Goal: Transaction & Acquisition: Purchase product/service

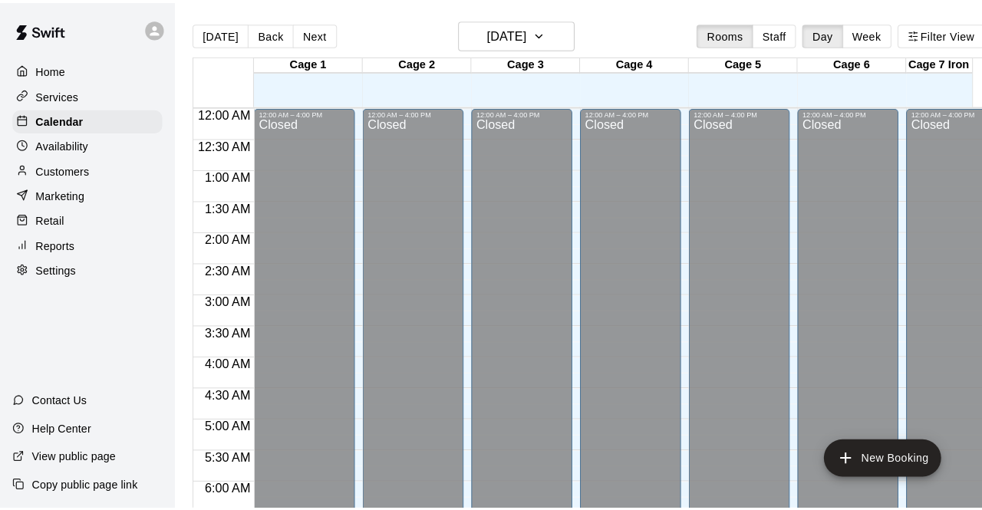
scroll to position [1055, 0]
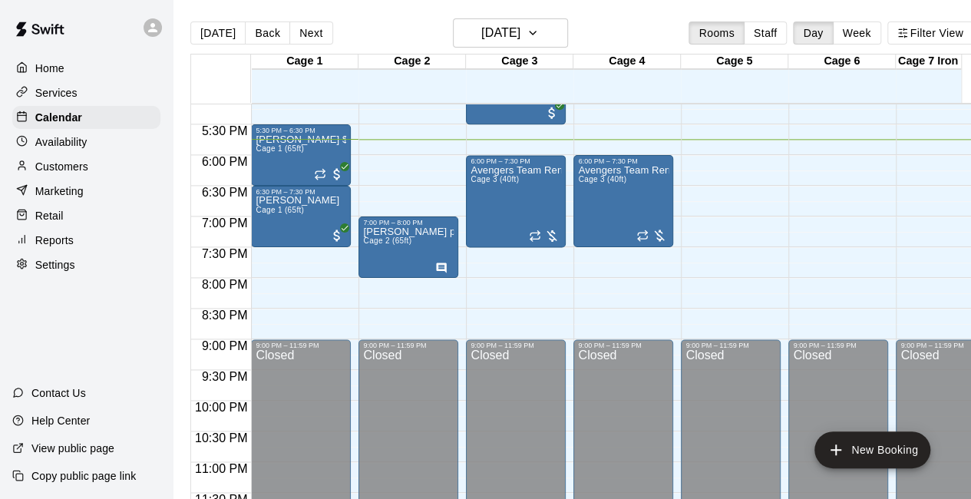
click at [84, 220] on div "Retail" at bounding box center [86, 215] width 148 height 23
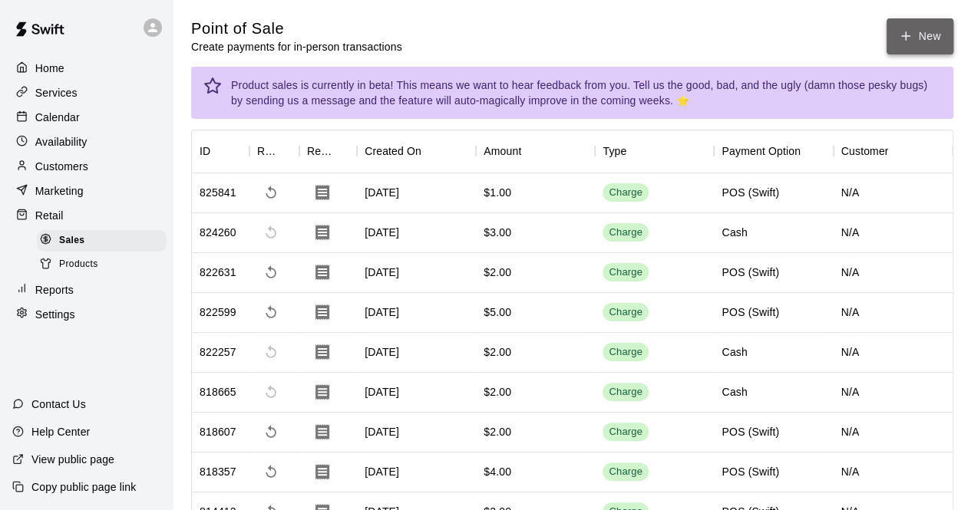
click at [922, 34] on button "New" at bounding box center [919, 36] width 66 height 36
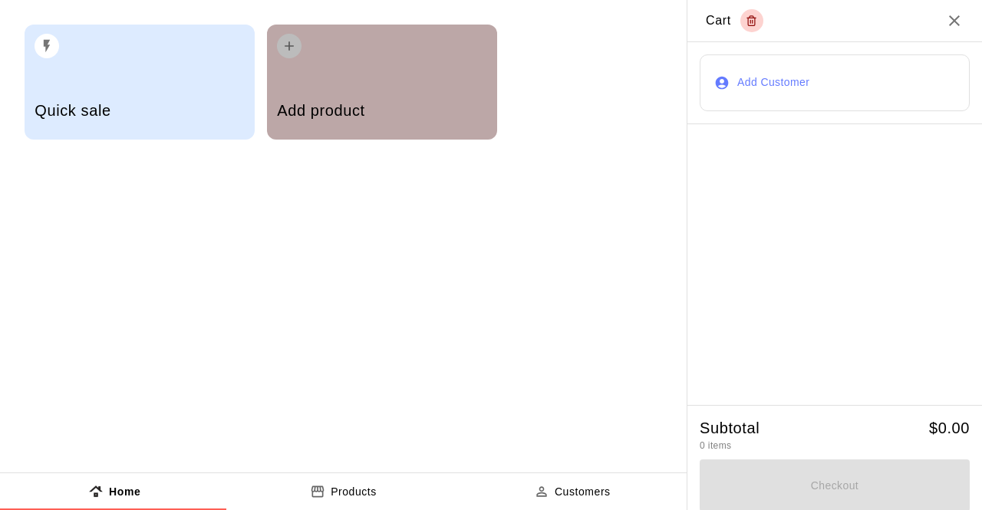
click at [338, 61] on div "Add product" at bounding box center [382, 82] width 230 height 115
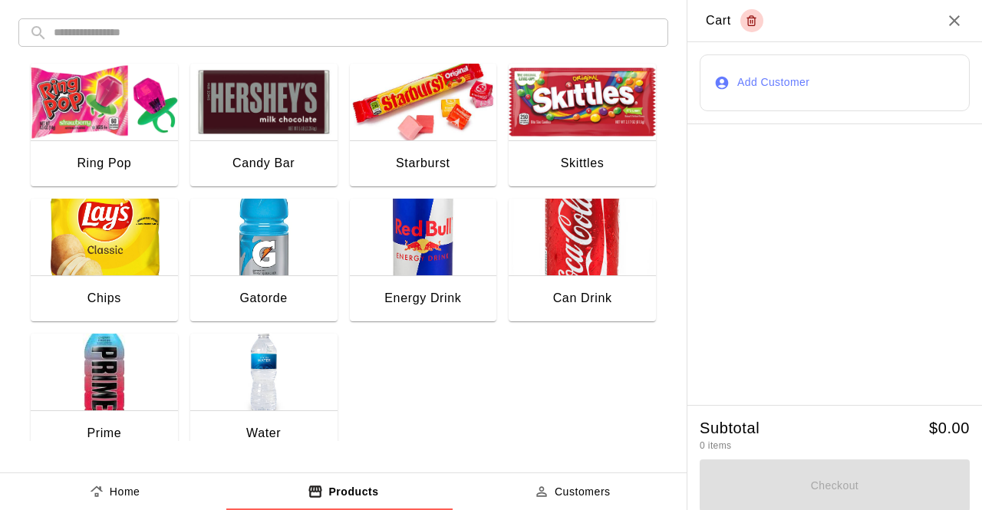
scroll to position [304, 0]
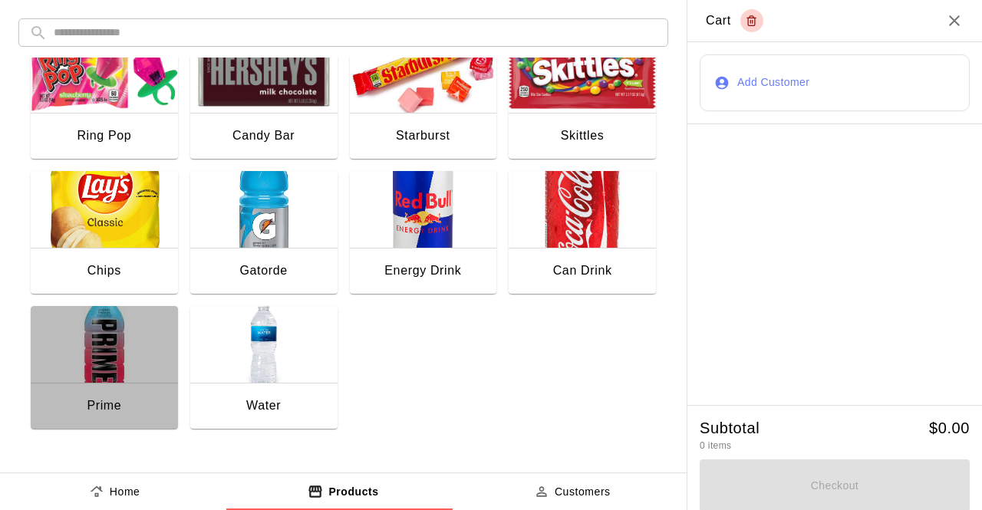
click at [127, 335] on img "button" at bounding box center [104, 344] width 147 height 77
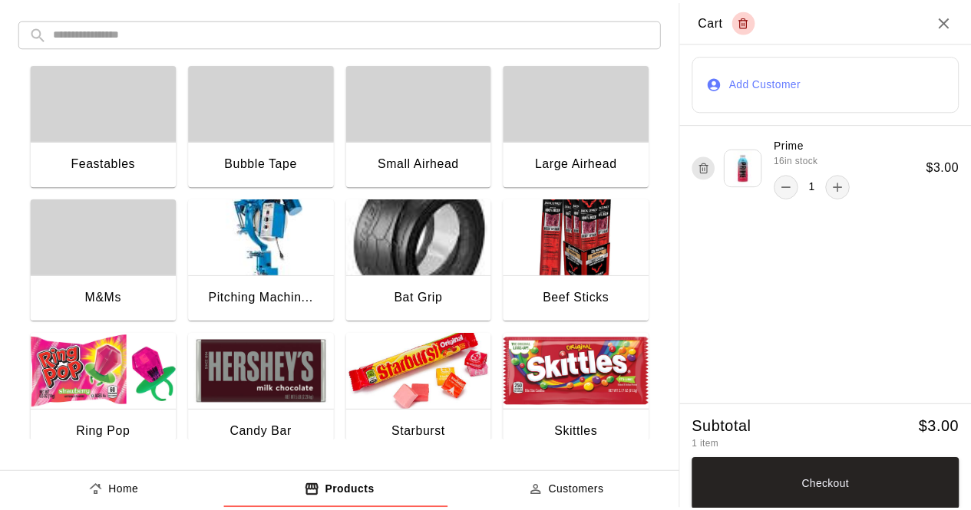
scroll to position [0, 0]
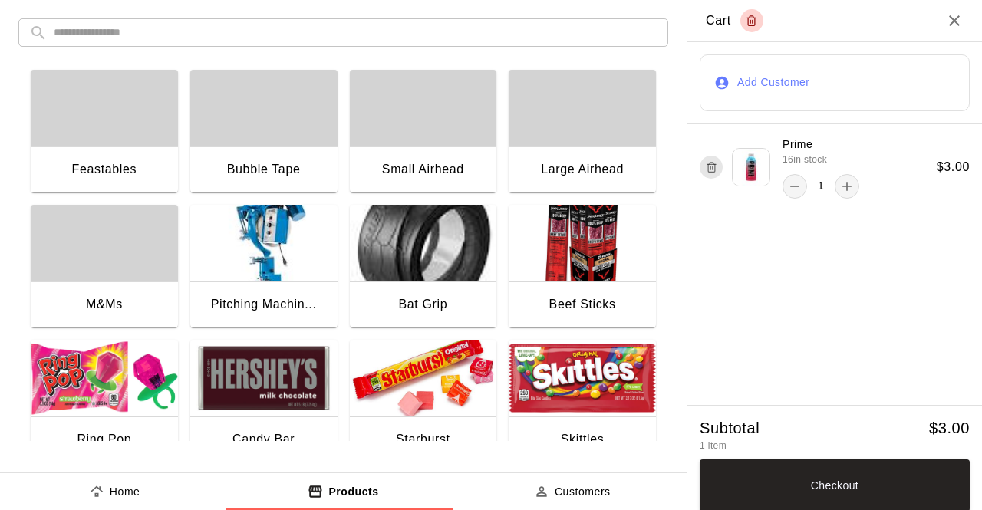
click at [153, 98] on div "button" at bounding box center [104, 108] width 147 height 77
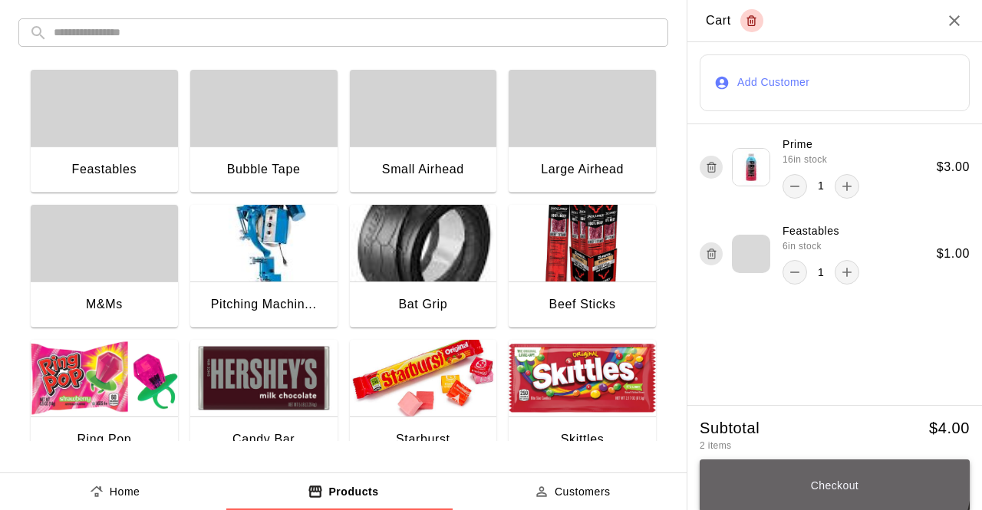
click at [814, 477] on button "Checkout" at bounding box center [835, 486] width 270 height 52
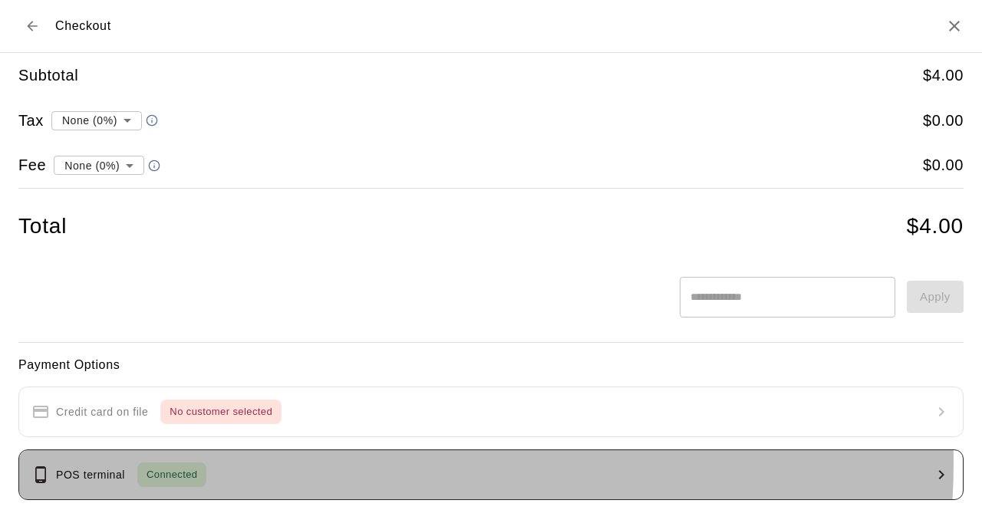
click at [347, 461] on button "POS terminal Connected" at bounding box center [491, 475] width 946 height 51
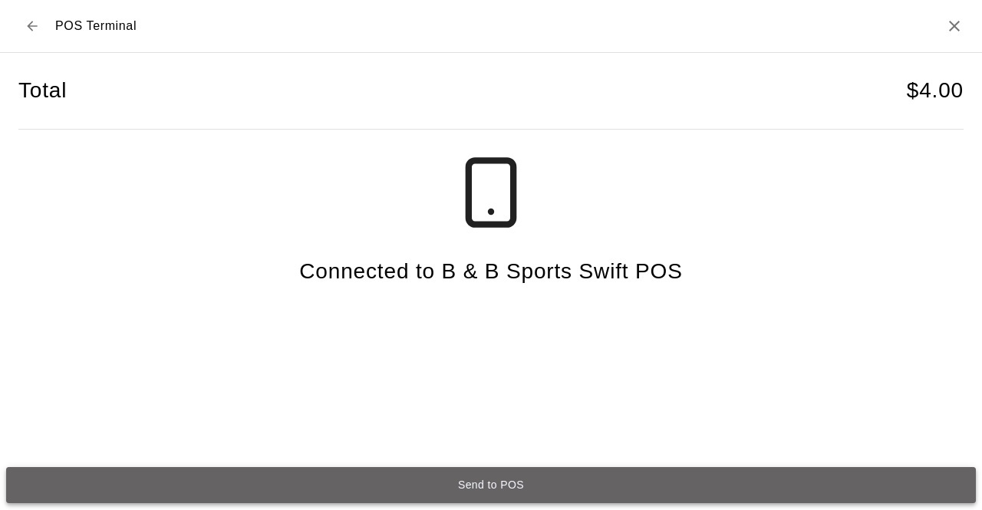
click at [399, 484] on button "Send to POS" at bounding box center [491, 485] width 970 height 36
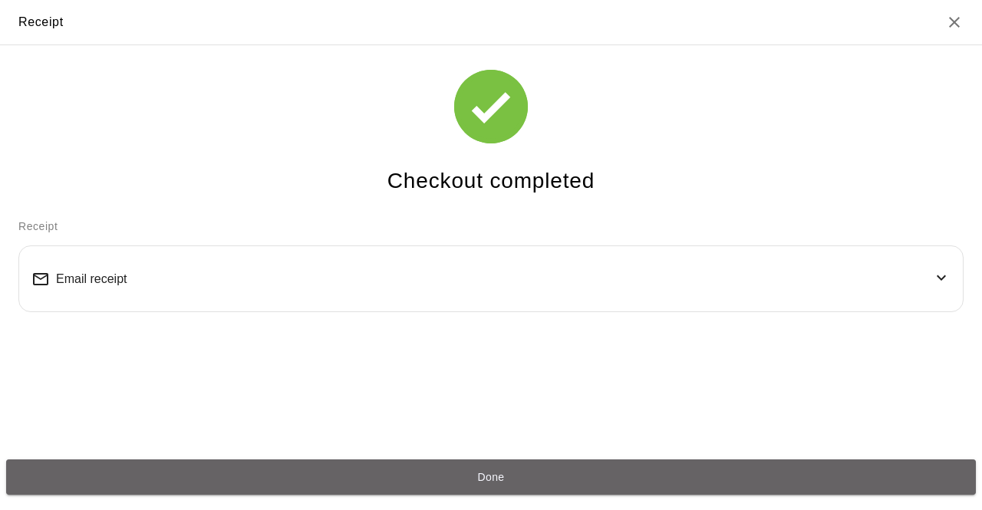
click at [399, 484] on button "Done" at bounding box center [491, 478] width 970 height 36
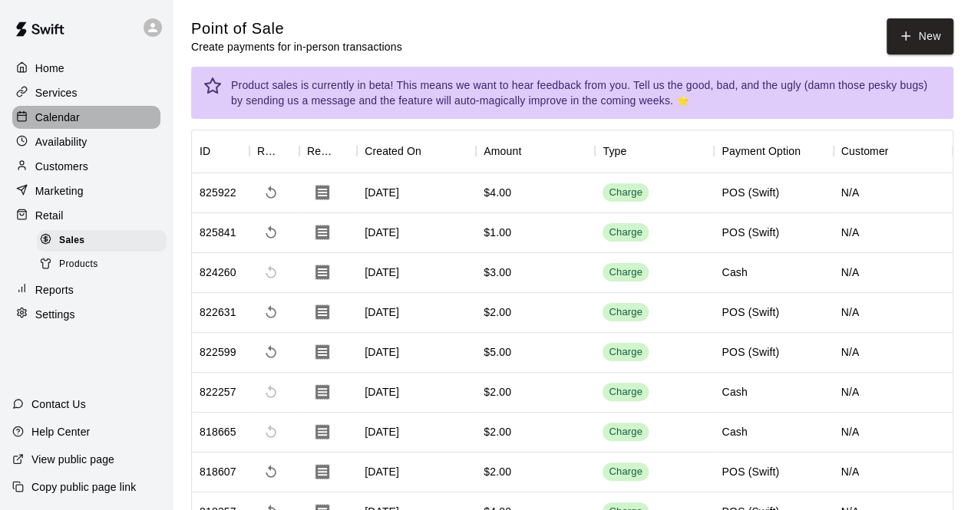
click at [72, 122] on p "Calendar" at bounding box center [57, 117] width 45 height 15
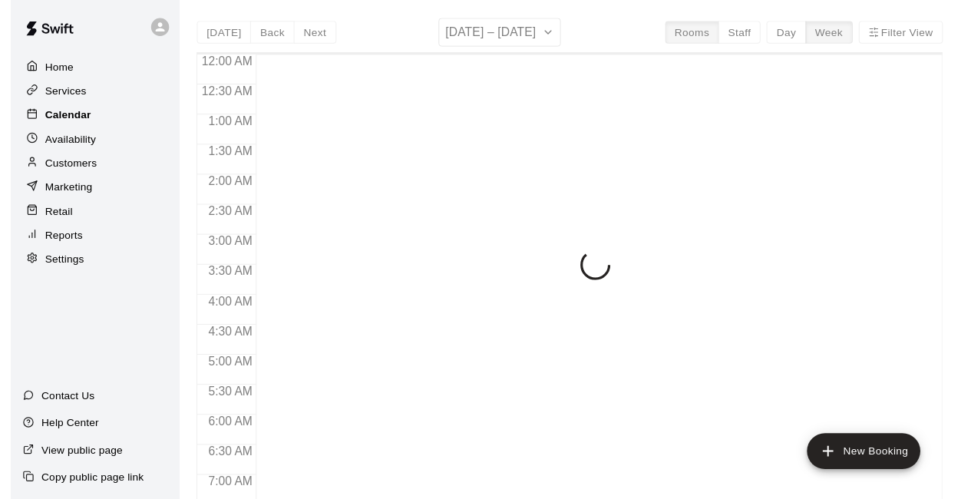
scroll to position [1001, 0]
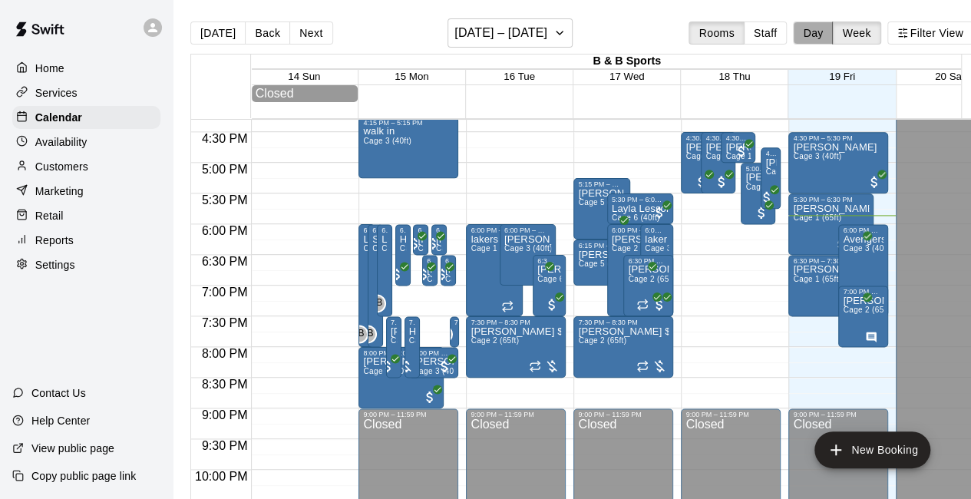
click at [822, 38] on button "Day" at bounding box center [813, 32] width 40 height 23
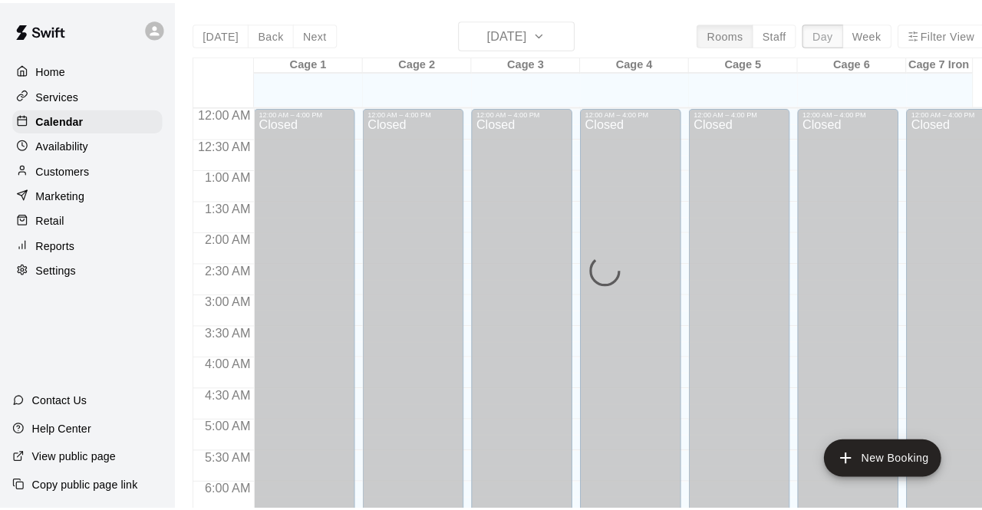
scroll to position [1059, 0]
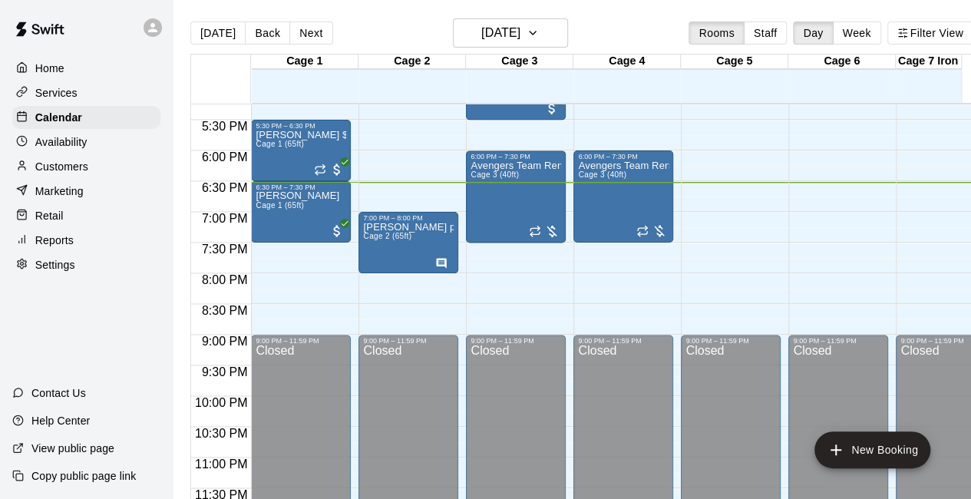
click at [74, 222] on div "Retail" at bounding box center [86, 215] width 148 height 23
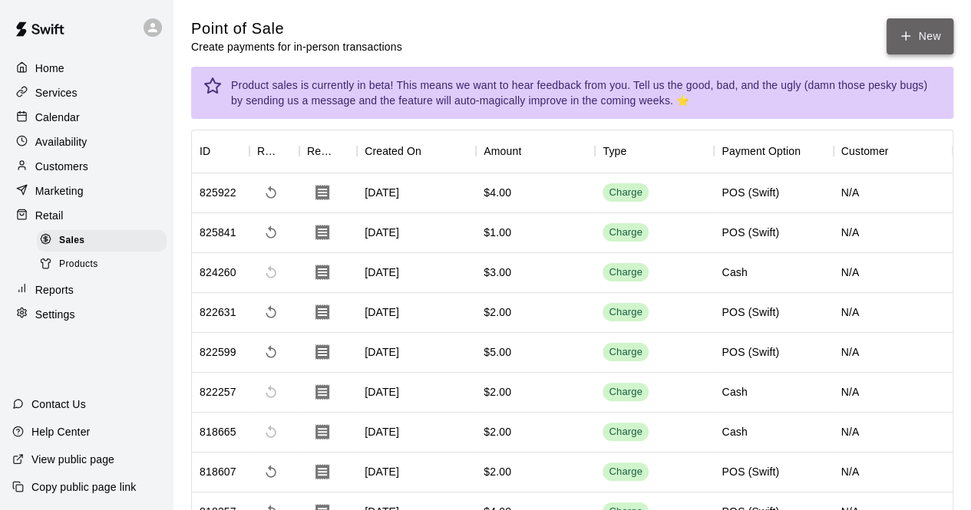
click at [907, 36] on icon "button" at bounding box center [906, 36] width 8 height 0
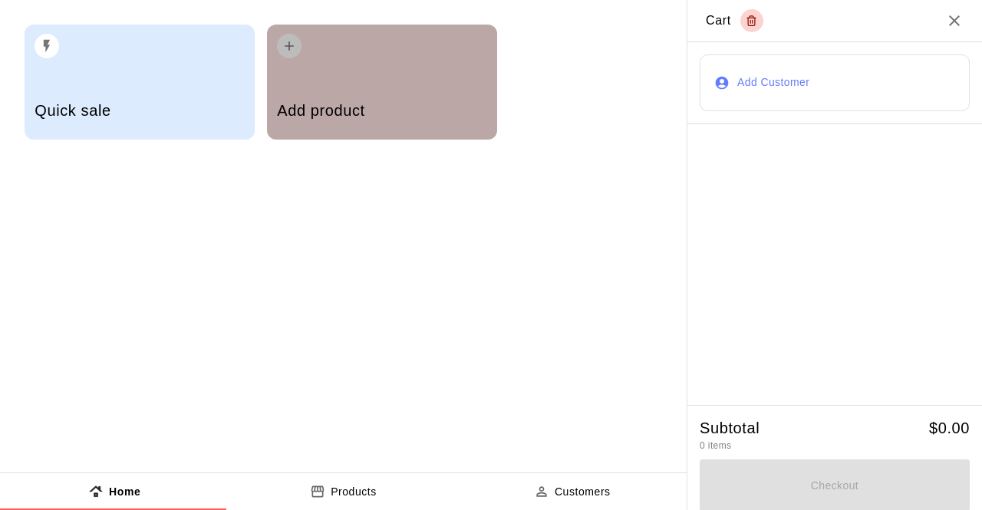
click at [365, 58] on div "button" at bounding box center [382, 42] width 210 height 34
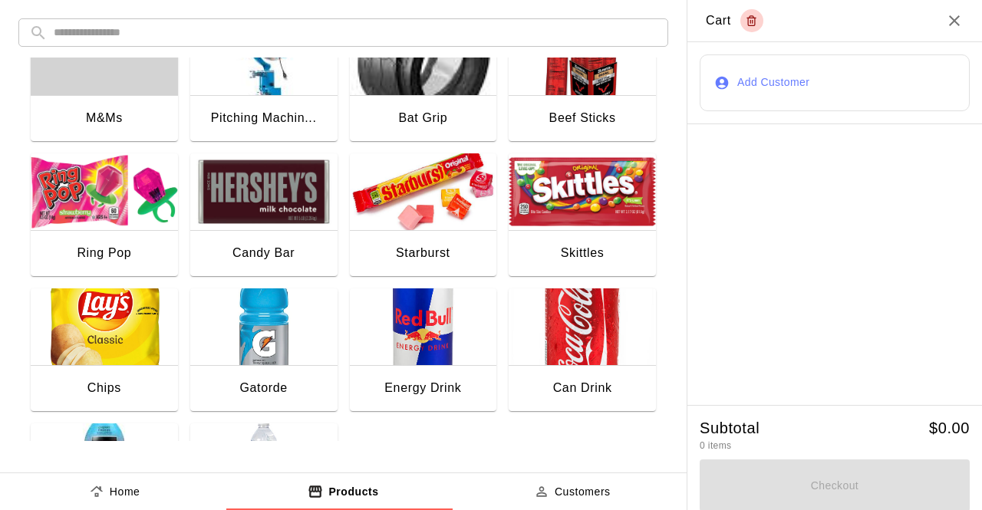
scroll to position [215, 0]
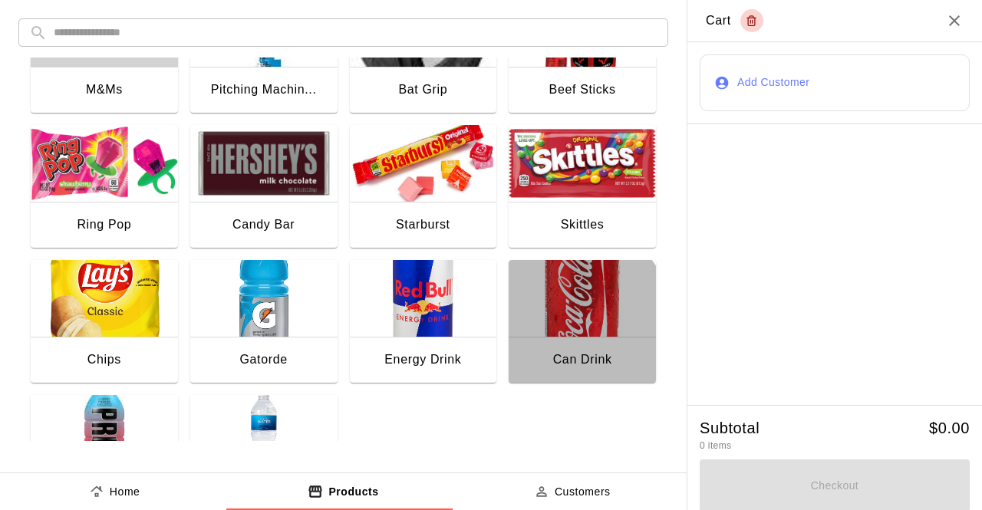
click at [546, 326] on img "button" at bounding box center [582, 298] width 147 height 77
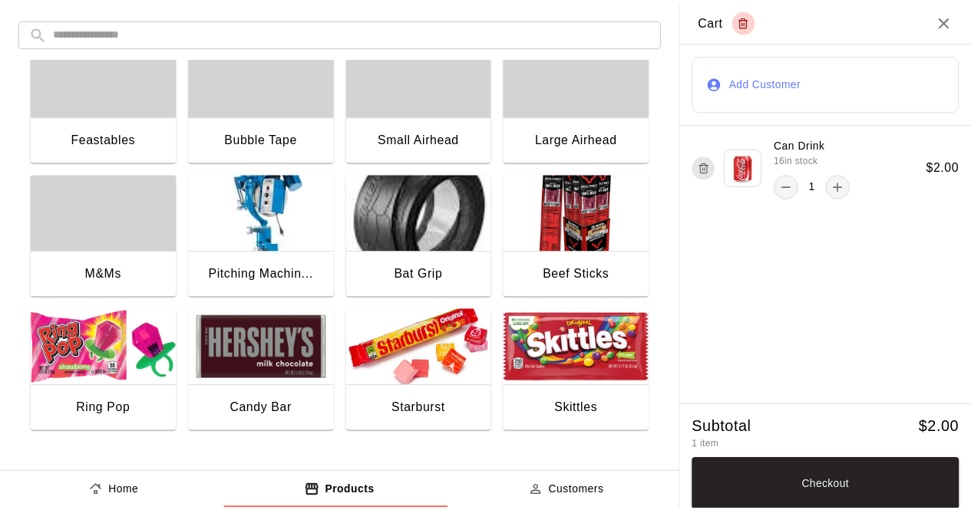
scroll to position [31, 0]
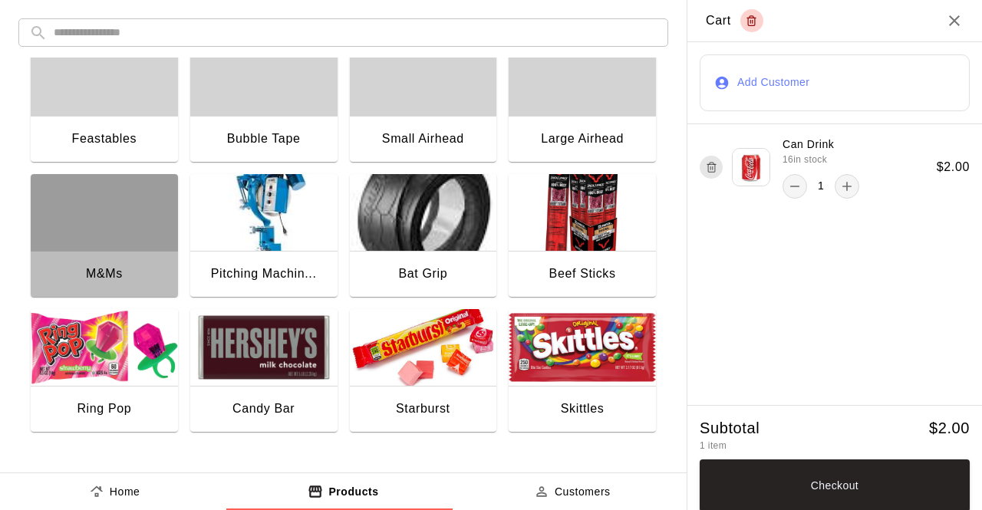
click at [94, 208] on div "button" at bounding box center [104, 212] width 147 height 77
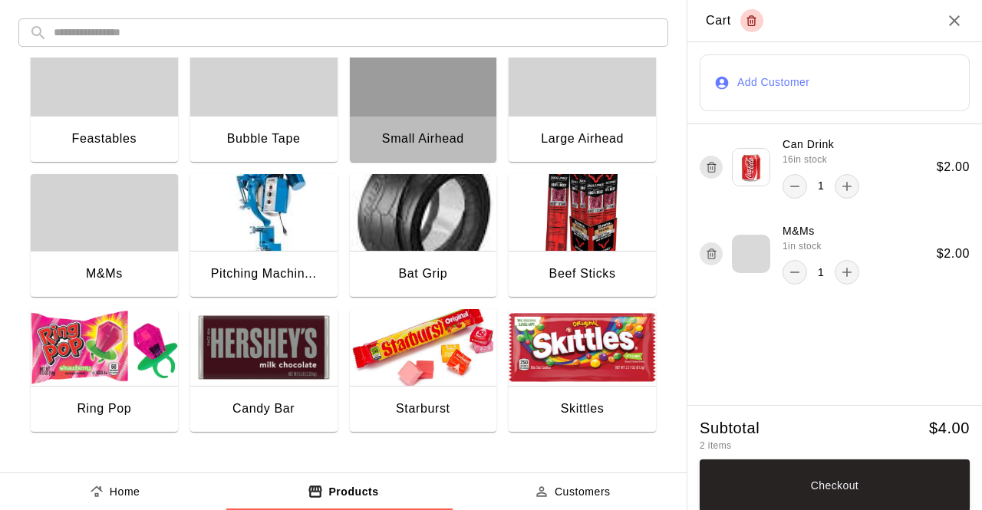
click at [392, 103] on div "button" at bounding box center [423, 77] width 147 height 77
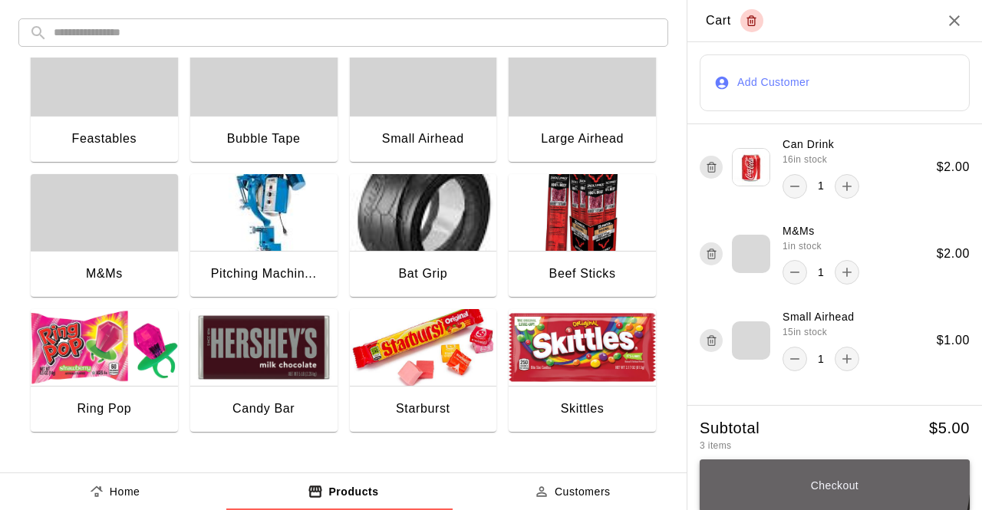
click at [808, 481] on button "Checkout" at bounding box center [835, 486] width 270 height 52
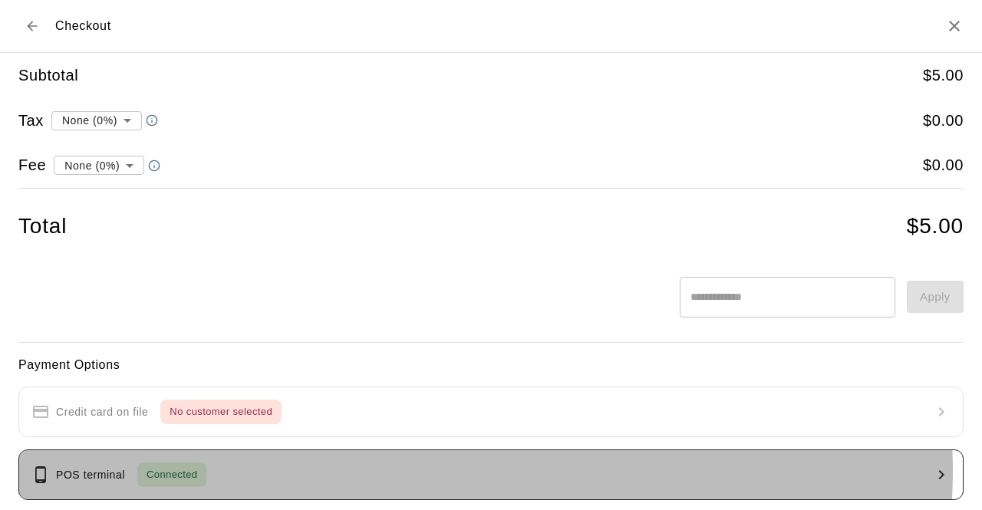
click at [467, 470] on button "POS terminal Connected" at bounding box center [491, 475] width 946 height 51
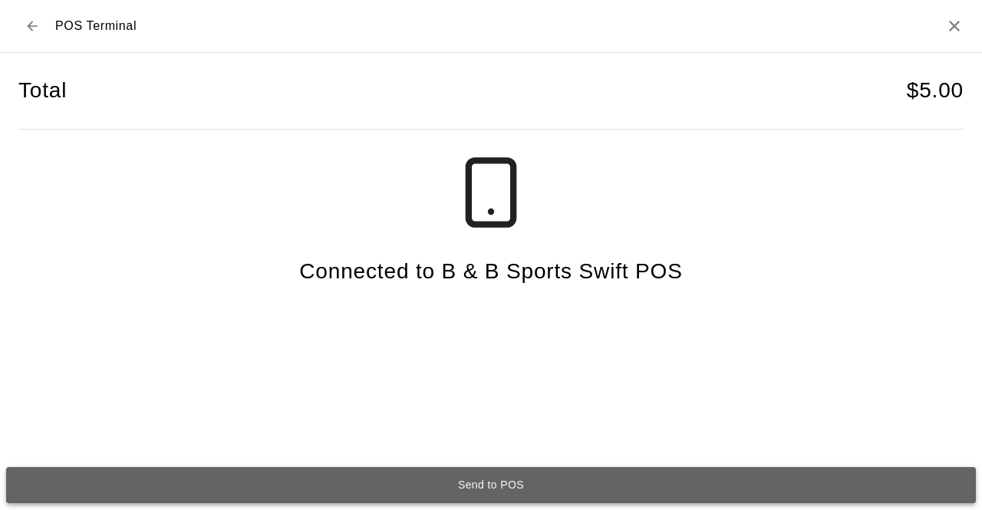
click at [474, 487] on button "Send to POS" at bounding box center [491, 485] width 970 height 36
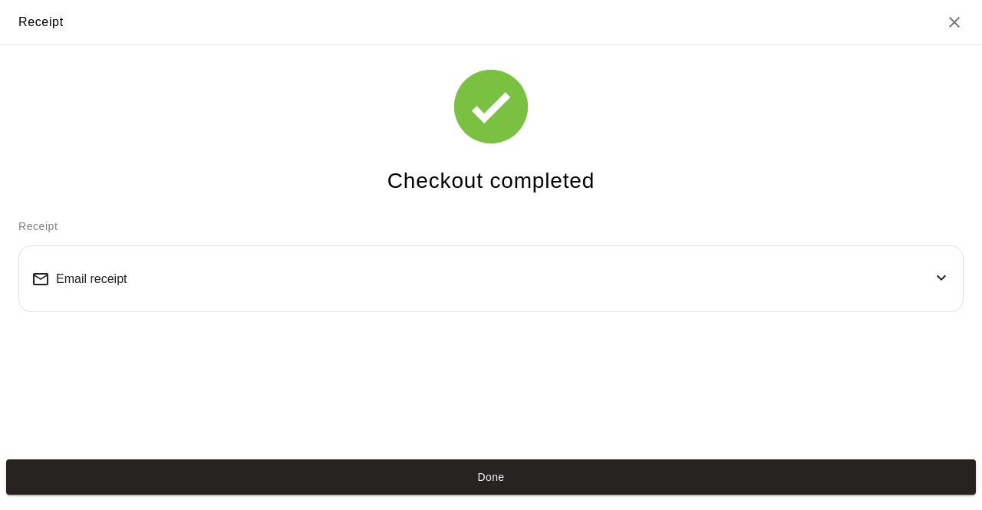
click at [474, 487] on button "Done" at bounding box center [491, 478] width 970 height 36
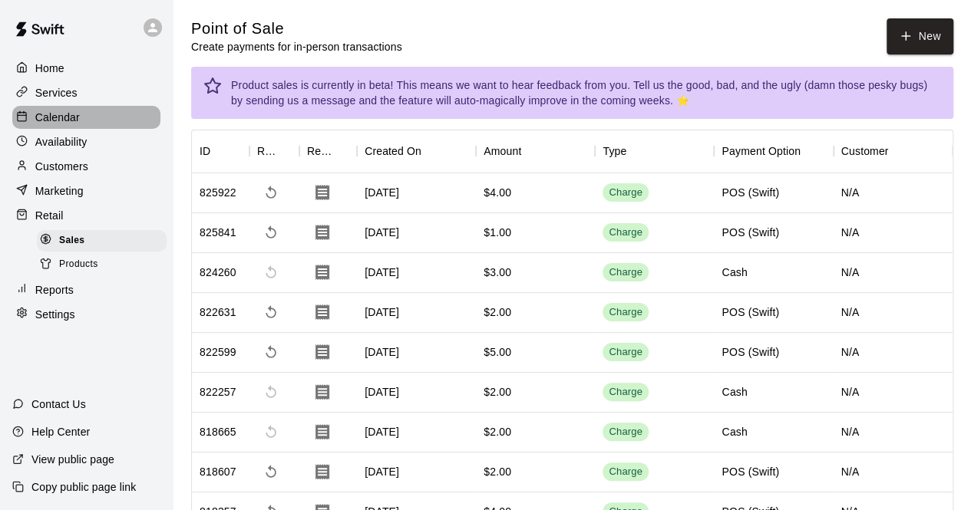
click at [88, 120] on div "Calendar" at bounding box center [86, 117] width 148 height 23
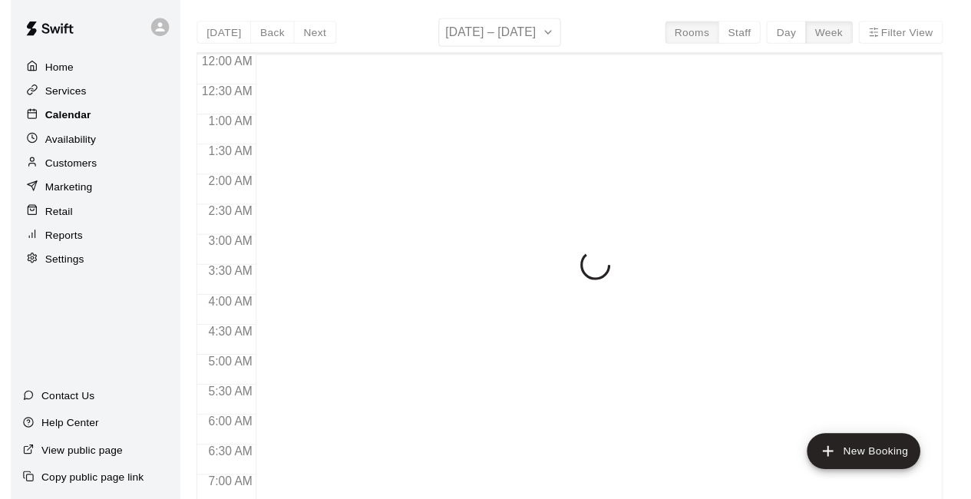
scroll to position [1001, 0]
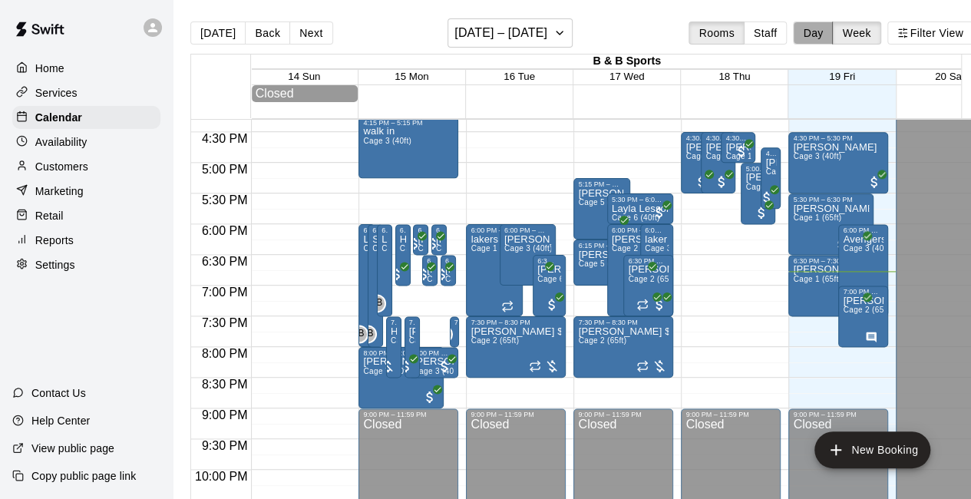
click at [821, 31] on button "Day" at bounding box center [813, 32] width 40 height 23
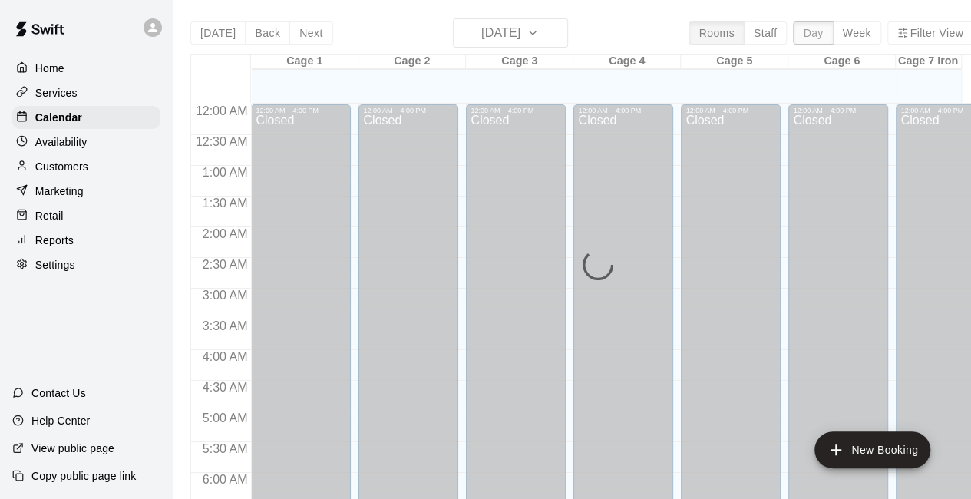
scroll to position [1059, 0]
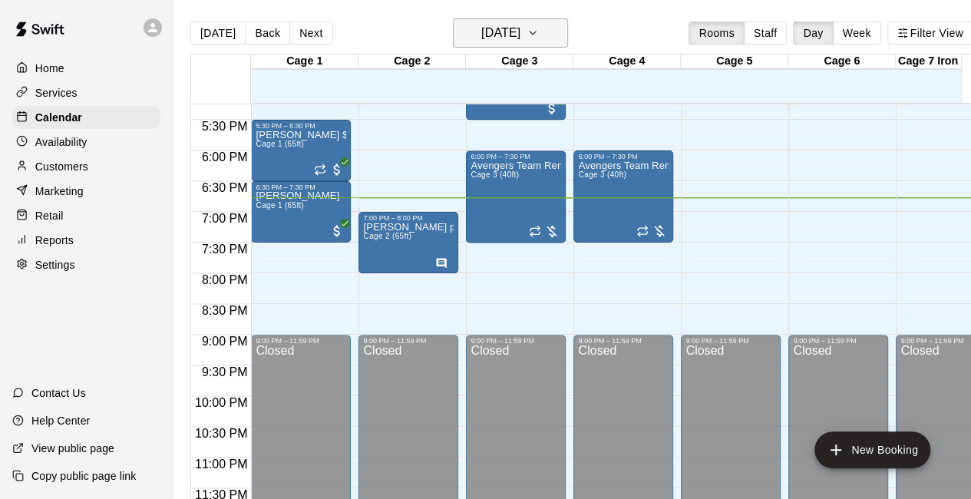
click at [539, 35] on icon "button" at bounding box center [533, 33] width 12 height 18
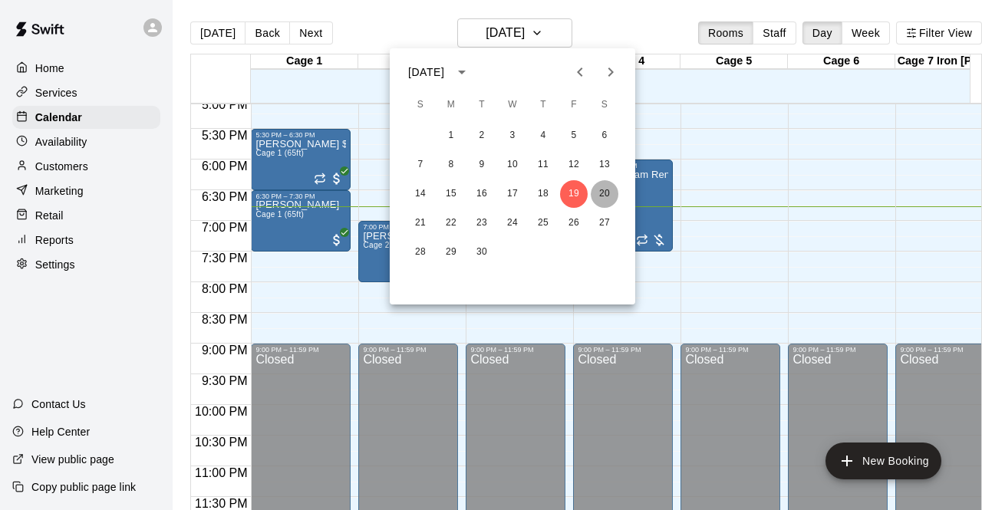
click at [605, 199] on button "20" at bounding box center [605, 194] width 28 height 28
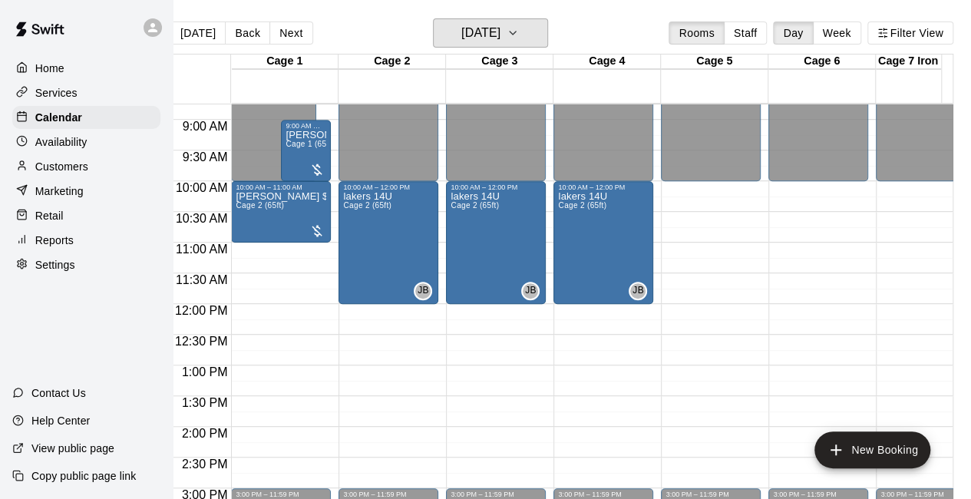
scroll to position [507, 0]
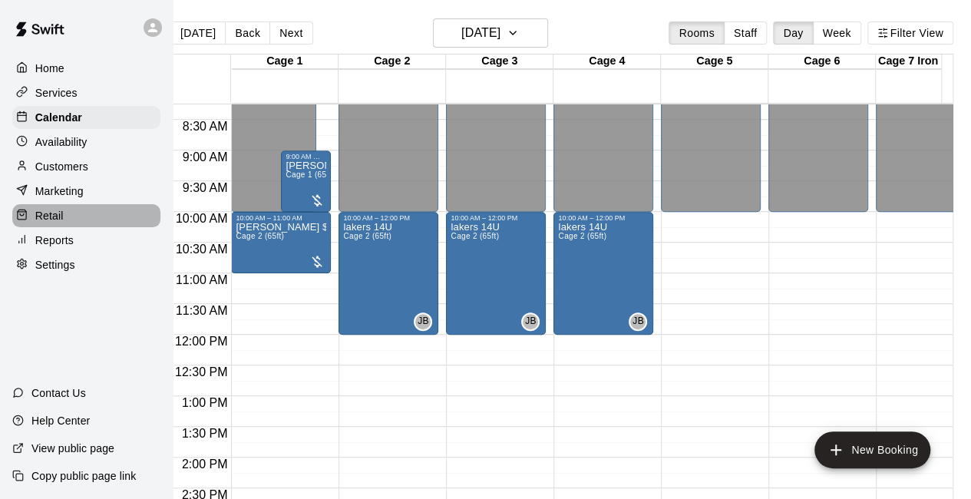
click at [86, 219] on div "Retail" at bounding box center [86, 215] width 148 height 23
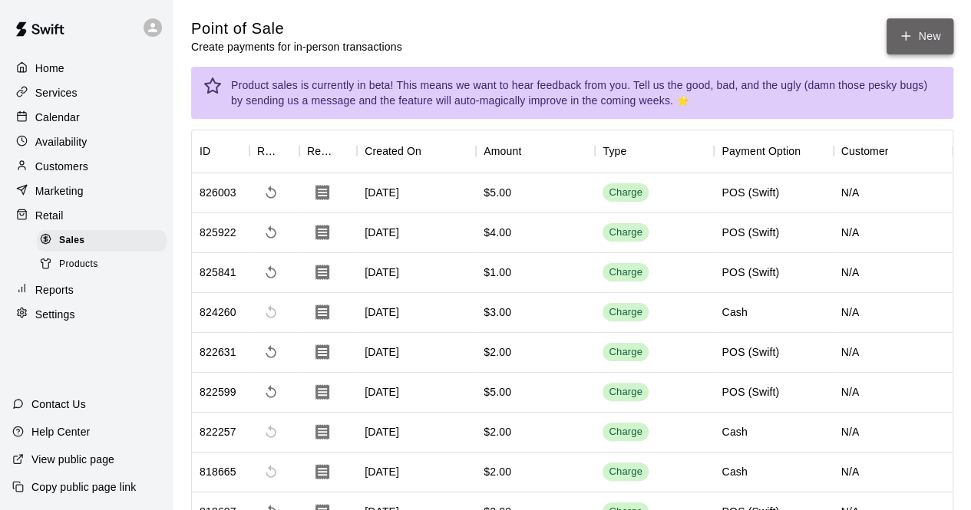
click at [923, 33] on button "New" at bounding box center [919, 36] width 66 height 36
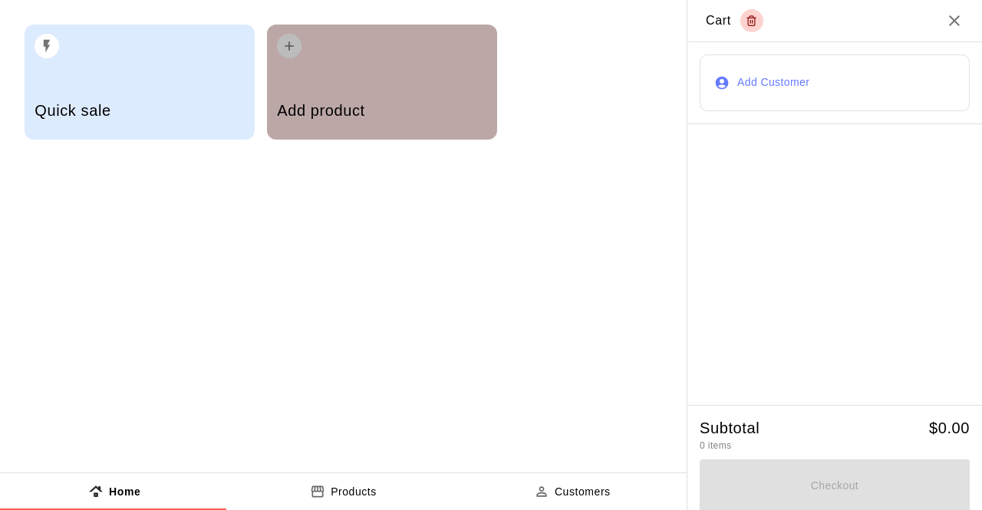
click at [405, 81] on div "Add product" at bounding box center [382, 82] width 230 height 115
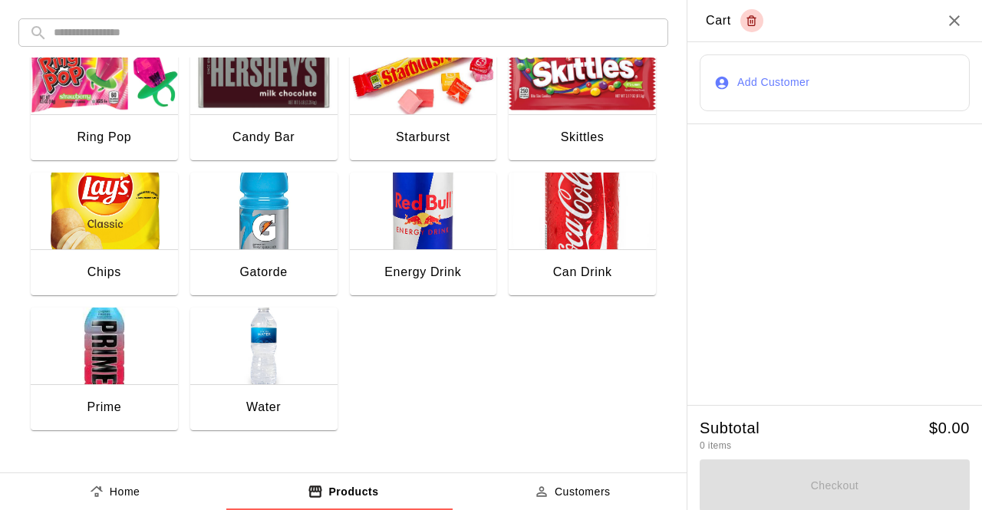
scroll to position [304, 0]
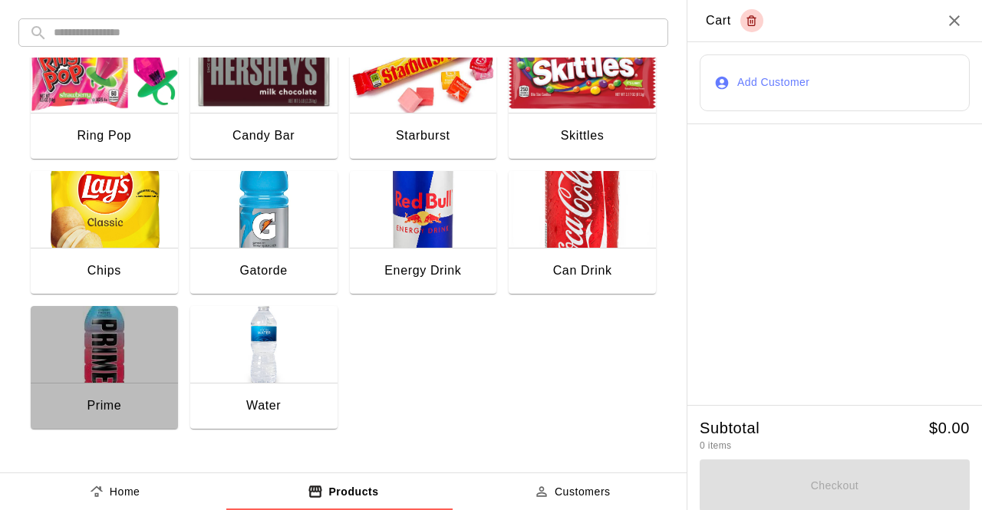
click at [92, 335] on img "button" at bounding box center [104, 344] width 147 height 77
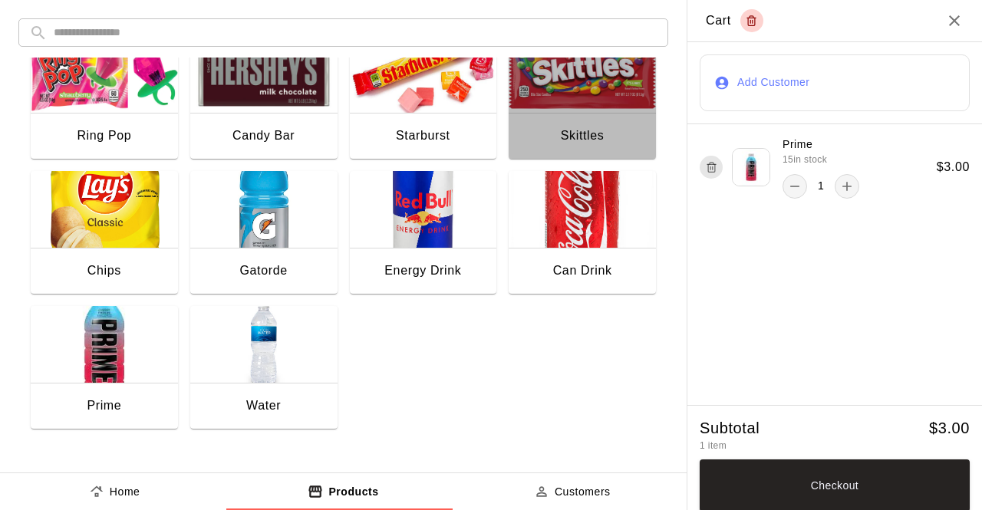
click at [569, 96] on img "button" at bounding box center [582, 74] width 147 height 77
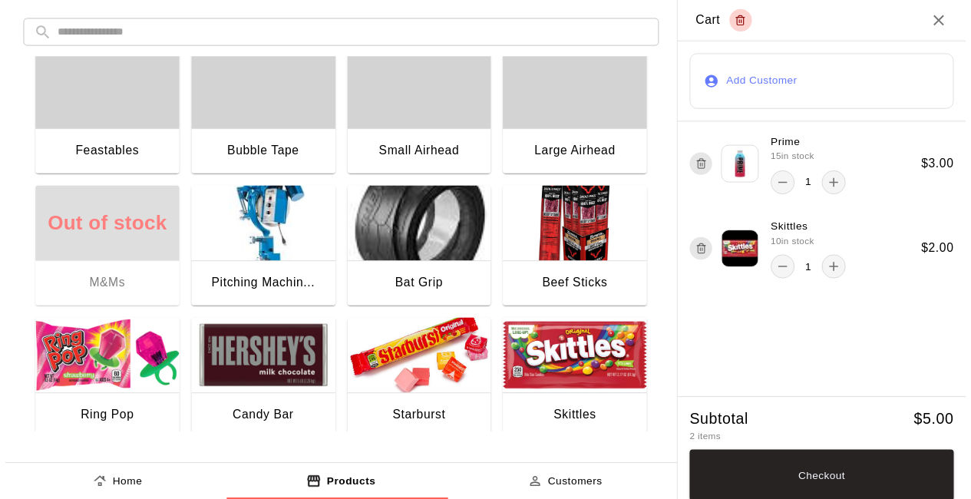
scroll to position [0, 0]
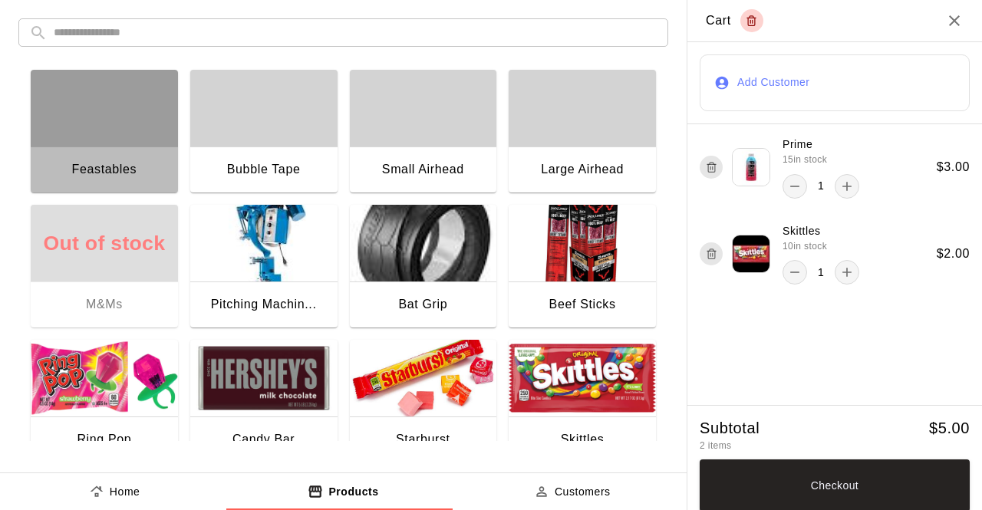
click at [94, 107] on div "button" at bounding box center [104, 108] width 147 height 77
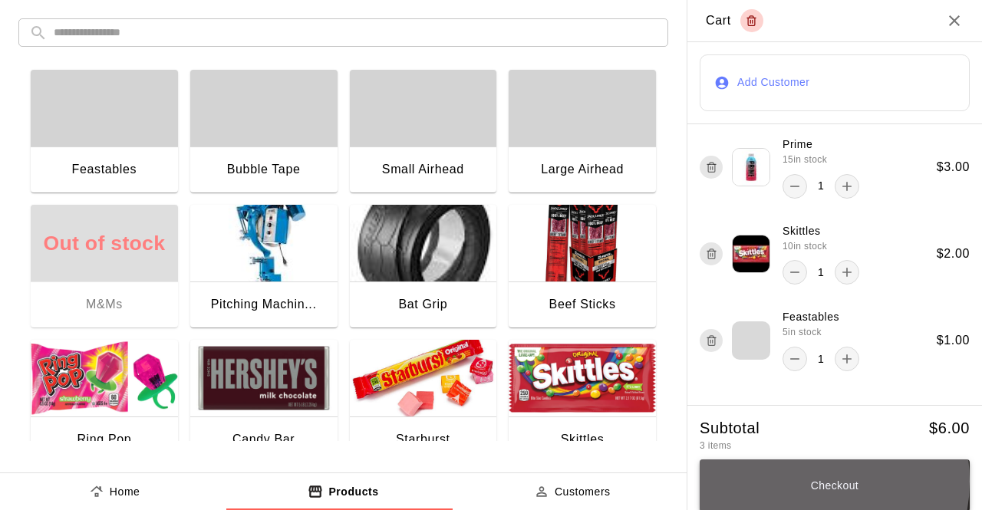
click at [789, 484] on button "Checkout" at bounding box center [835, 486] width 270 height 52
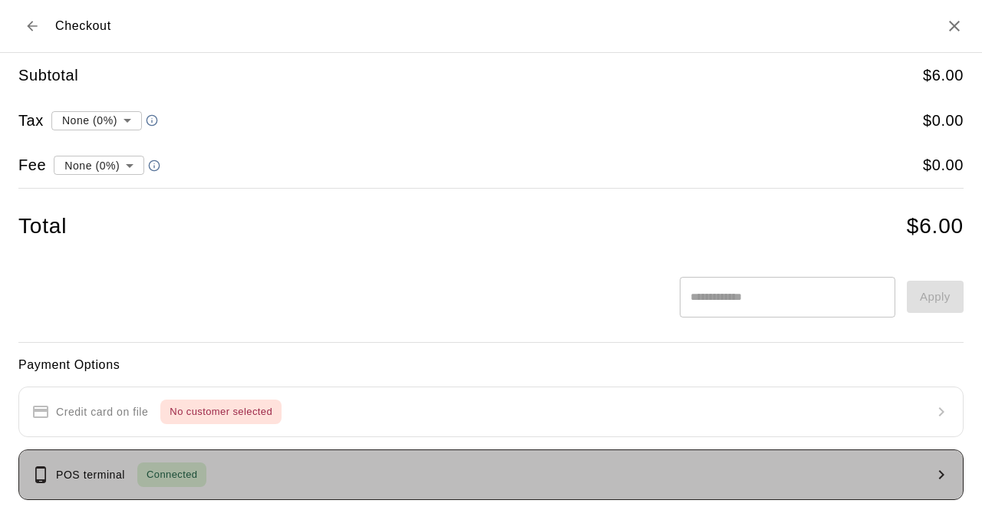
click at [529, 468] on button "POS terminal Connected" at bounding box center [491, 475] width 946 height 51
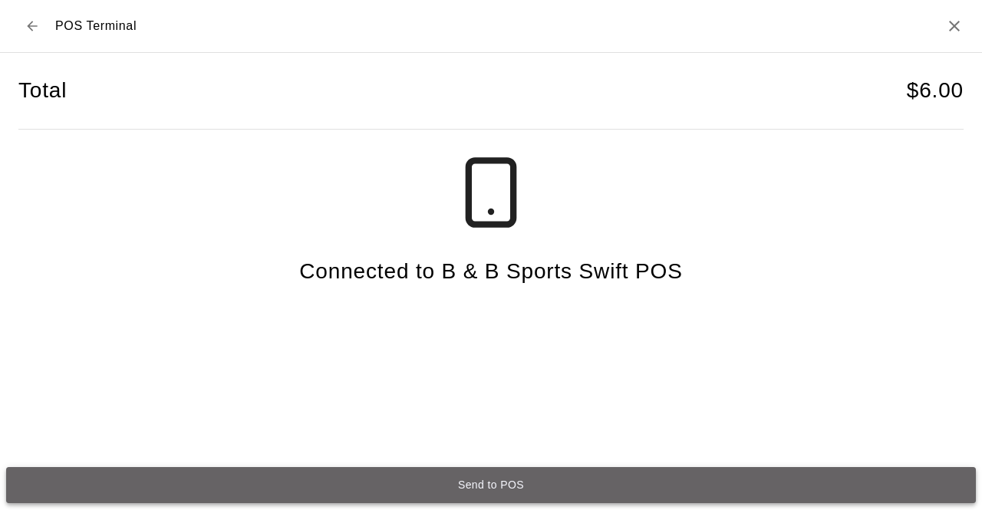
click at [517, 481] on button "Send to POS" at bounding box center [491, 485] width 970 height 36
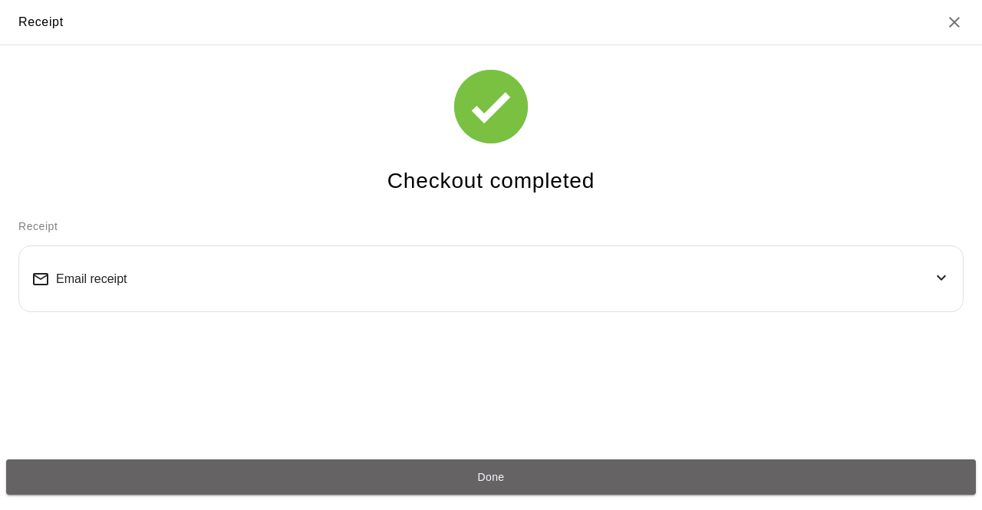
click at [517, 481] on button "Done" at bounding box center [491, 478] width 970 height 36
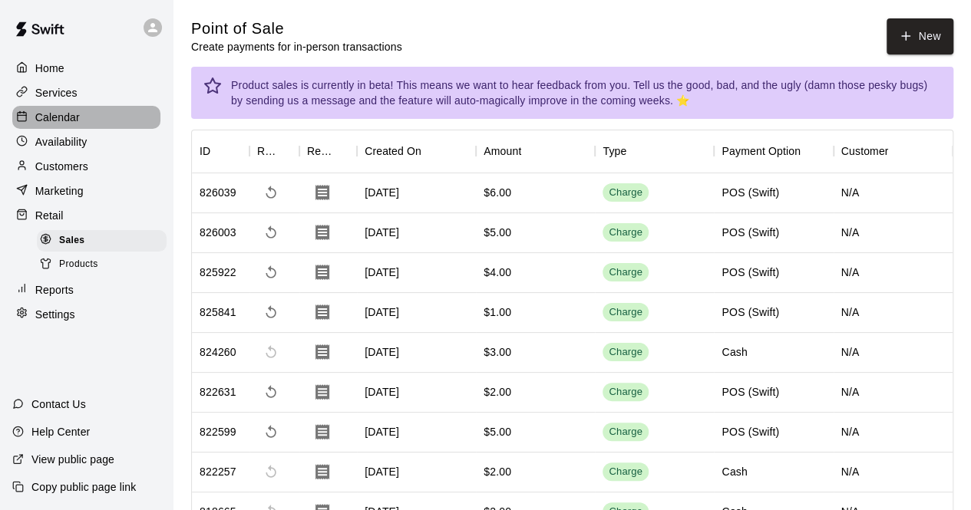
click at [91, 122] on div "Calendar" at bounding box center [86, 117] width 148 height 23
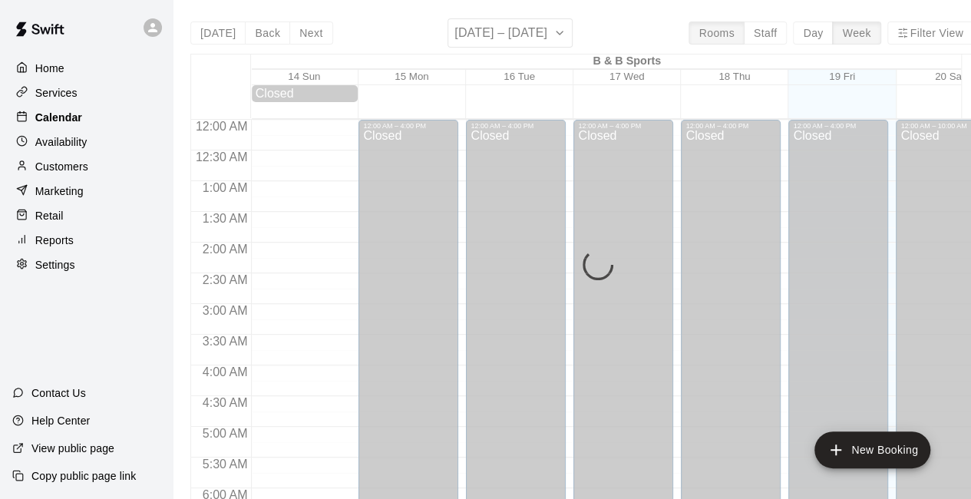
scroll to position [1001, 0]
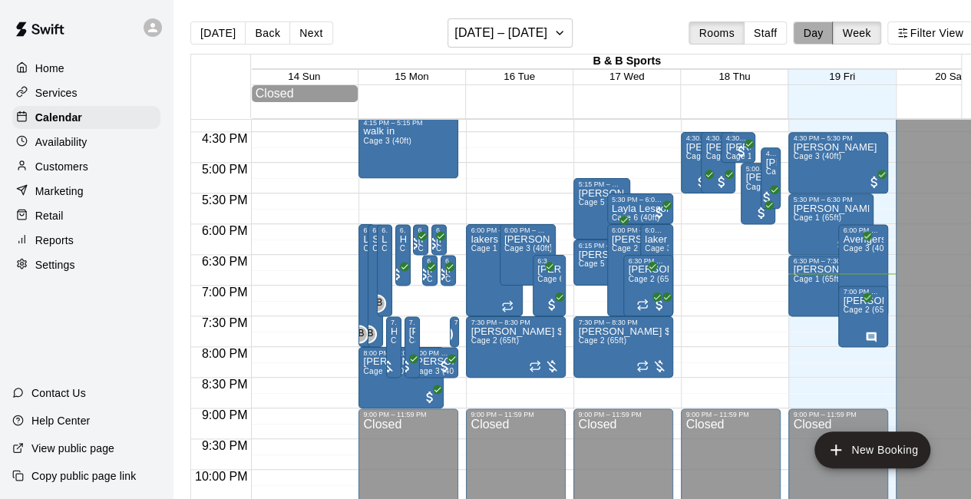
click at [820, 36] on button "Day" at bounding box center [813, 32] width 40 height 23
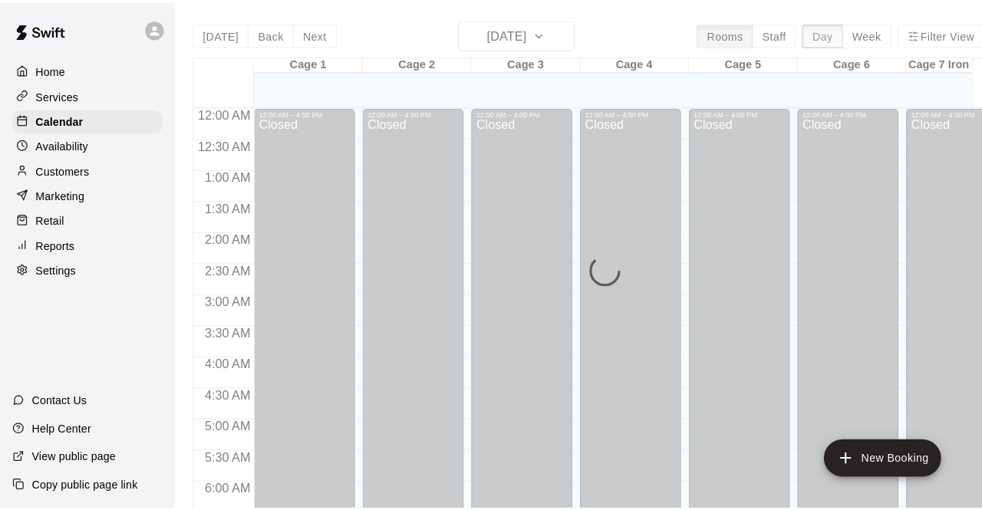
scroll to position [1064, 0]
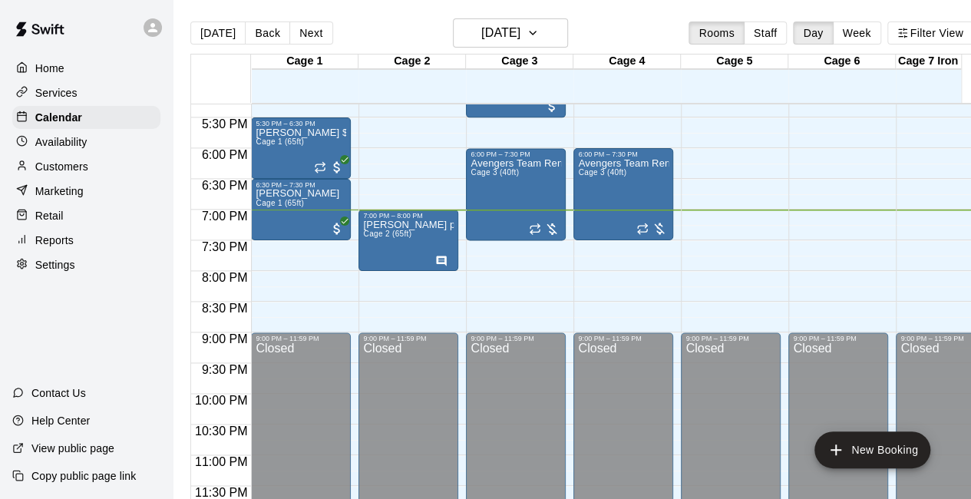
click at [71, 223] on div "Retail" at bounding box center [86, 215] width 148 height 23
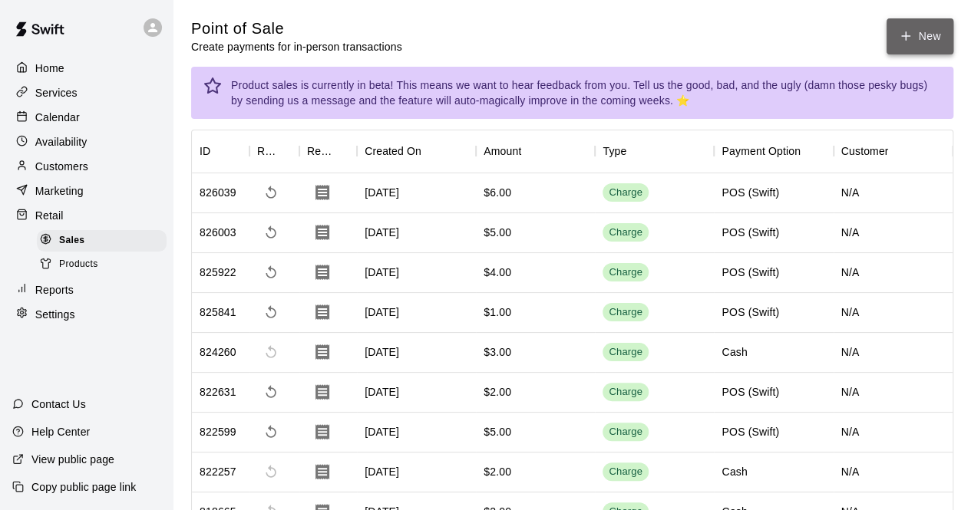
click at [919, 30] on button "New" at bounding box center [919, 36] width 66 height 36
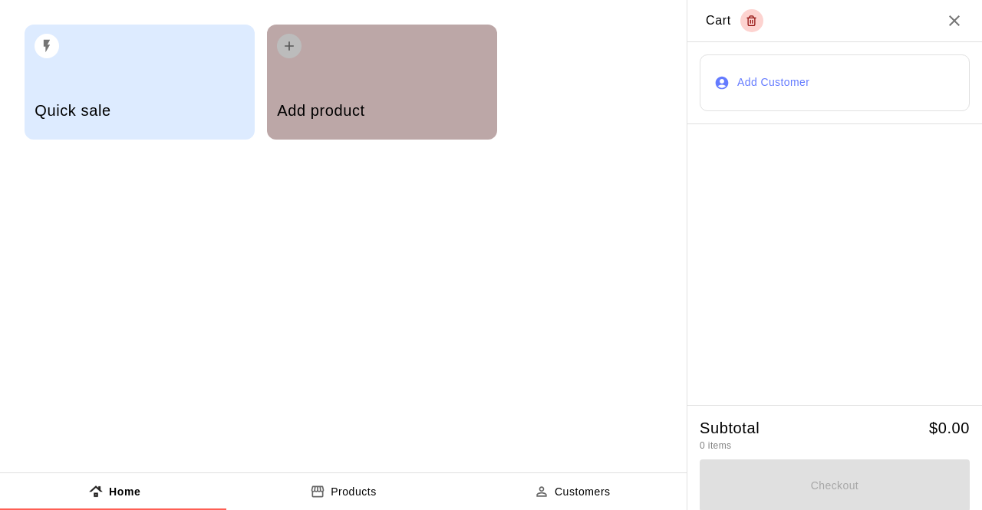
click at [389, 96] on div "Add product" at bounding box center [382, 112] width 210 height 54
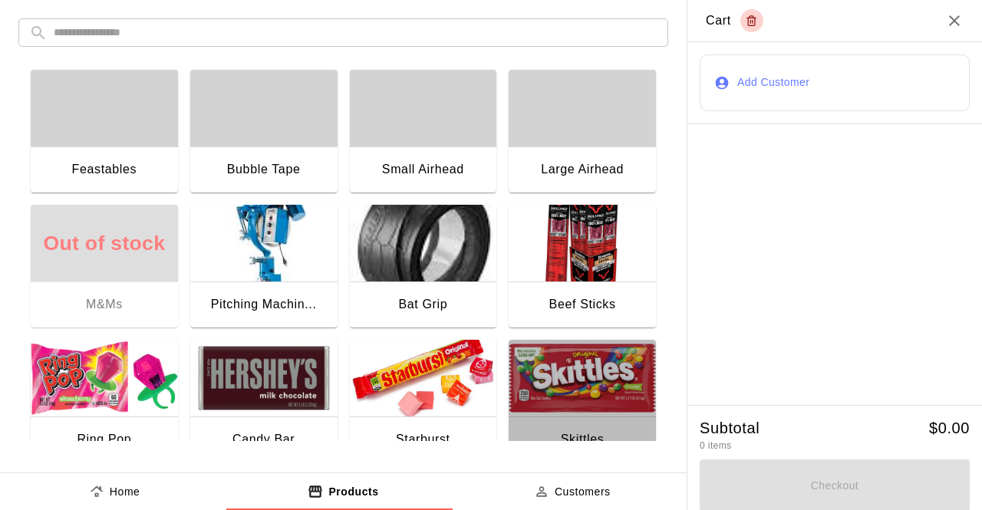
click at [571, 369] on img "button" at bounding box center [582, 378] width 147 height 77
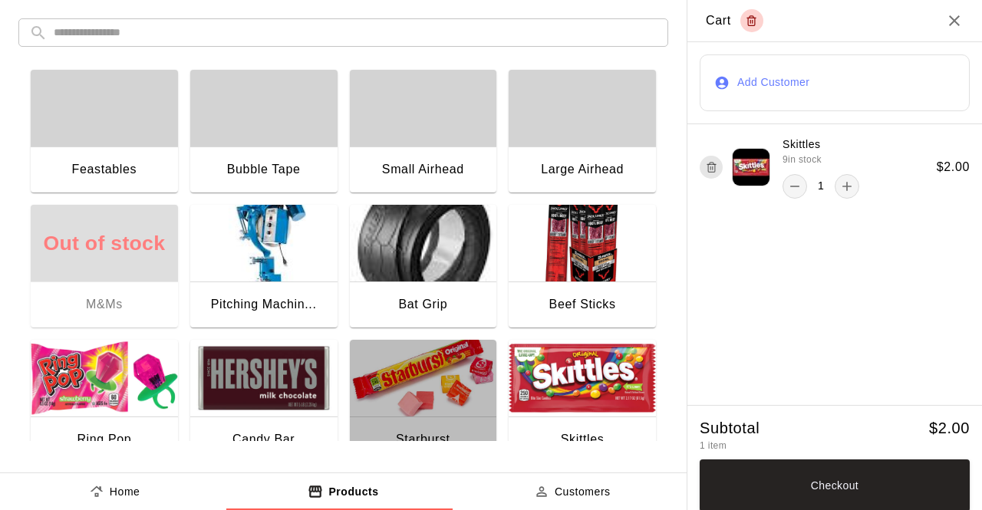
click at [433, 366] on img "button" at bounding box center [423, 378] width 147 height 77
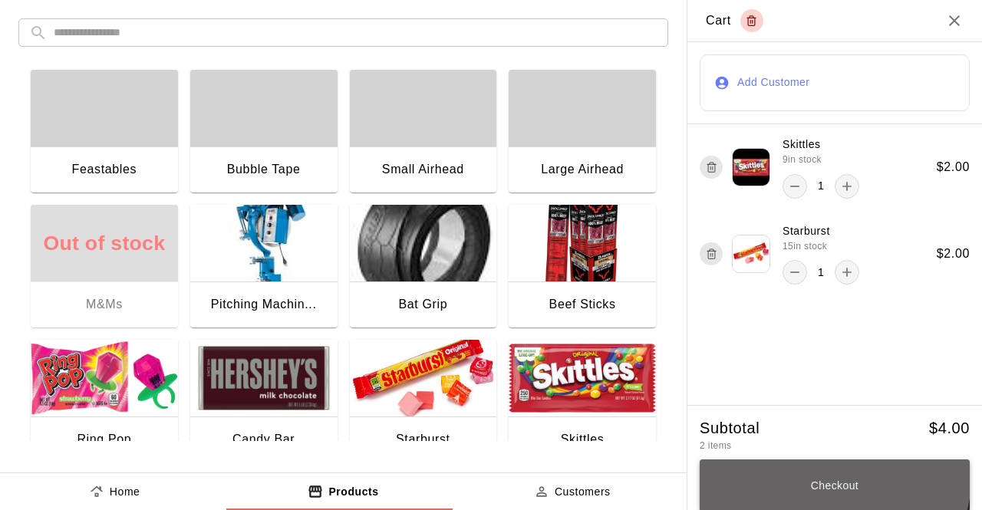
click at [807, 474] on button "Checkout" at bounding box center [835, 486] width 270 height 52
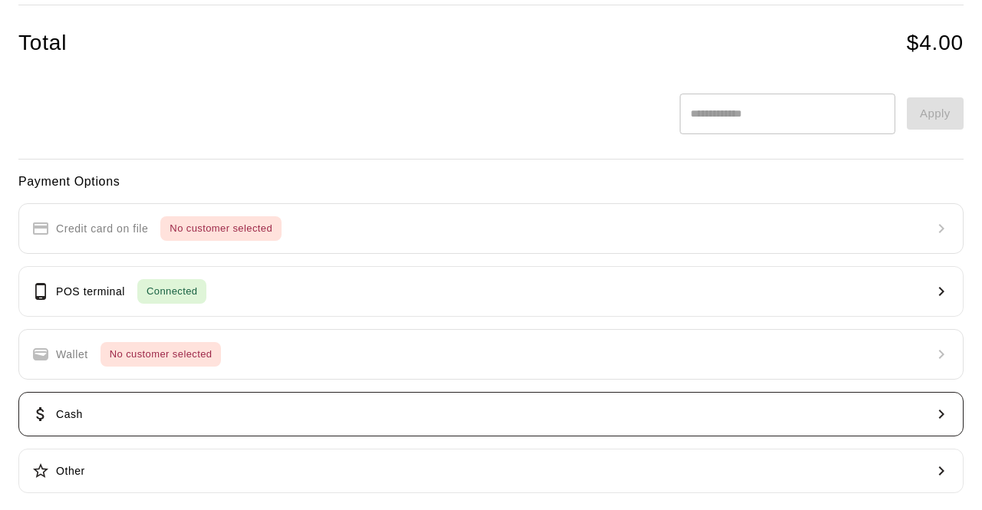
scroll to position [184, 0]
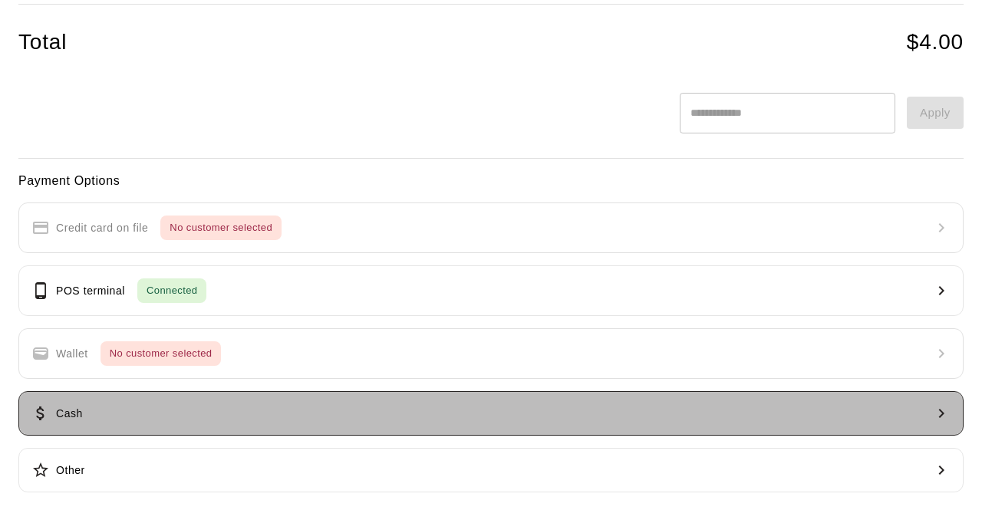
click at [539, 406] on button "Cash" at bounding box center [491, 413] width 946 height 45
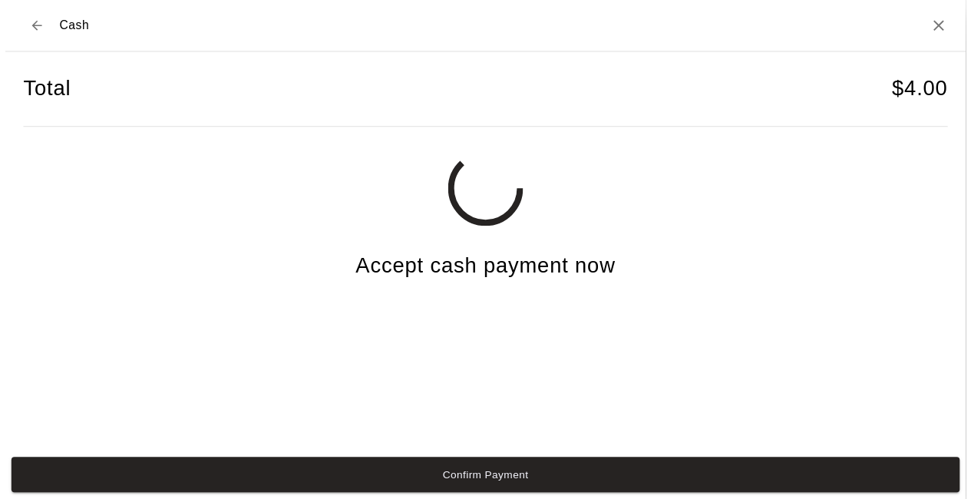
scroll to position [0, 0]
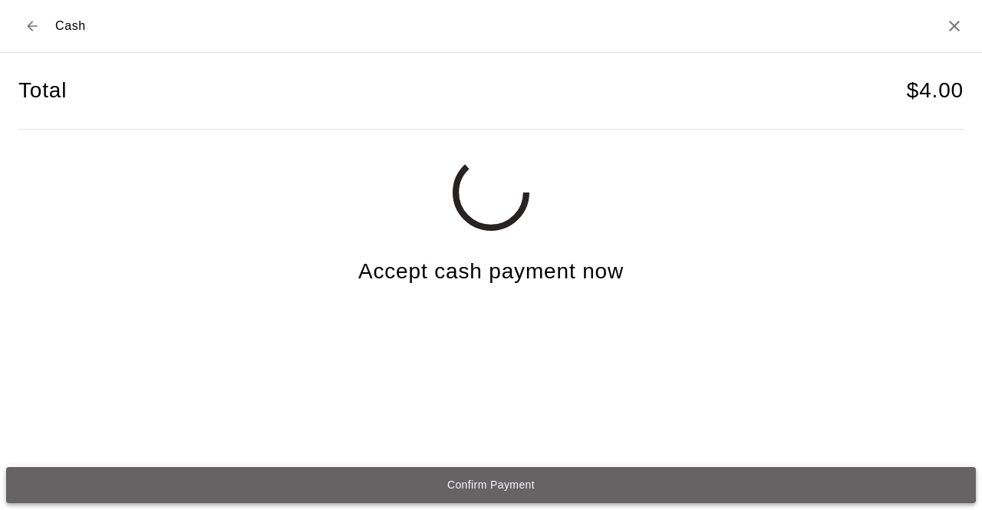
click at [510, 483] on button "Confirm Payment" at bounding box center [491, 485] width 970 height 36
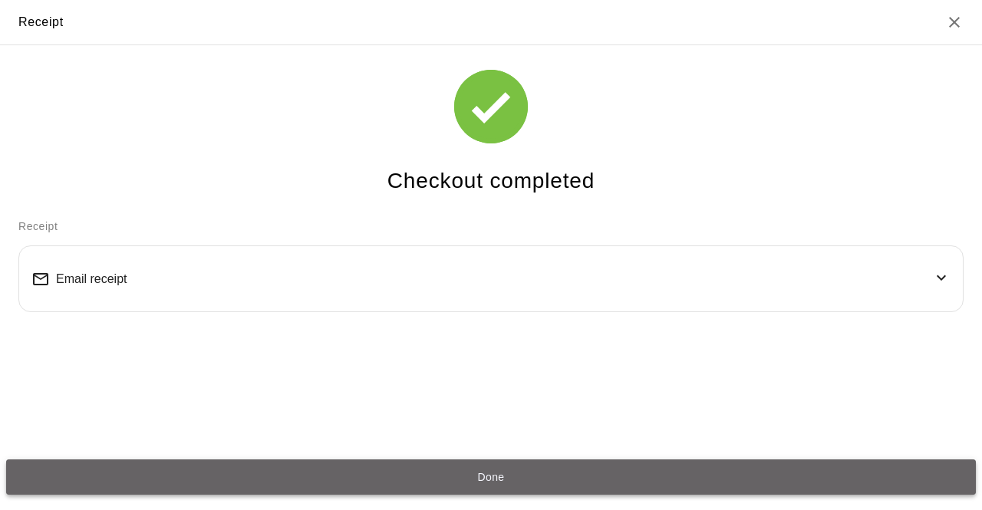
click at [484, 474] on button "Done" at bounding box center [491, 478] width 970 height 36
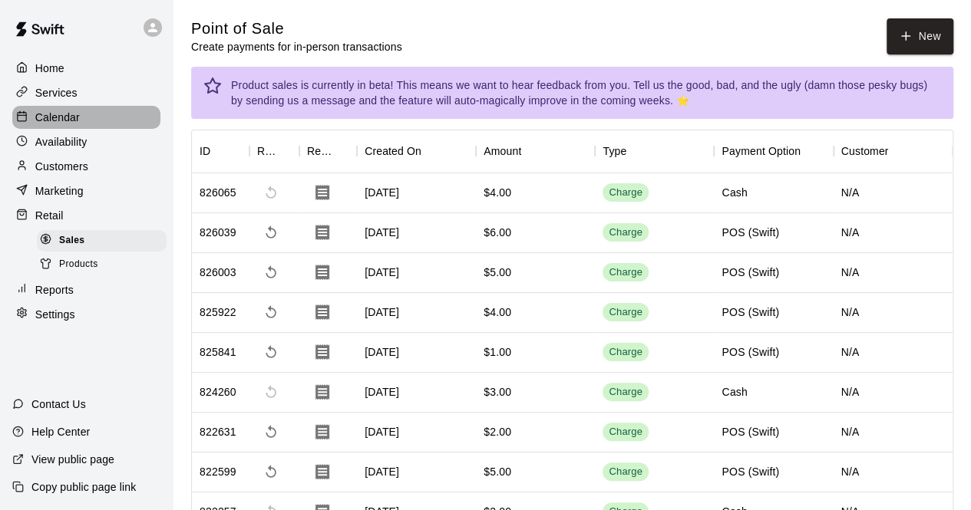
click at [92, 117] on div "Calendar" at bounding box center [86, 117] width 148 height 23
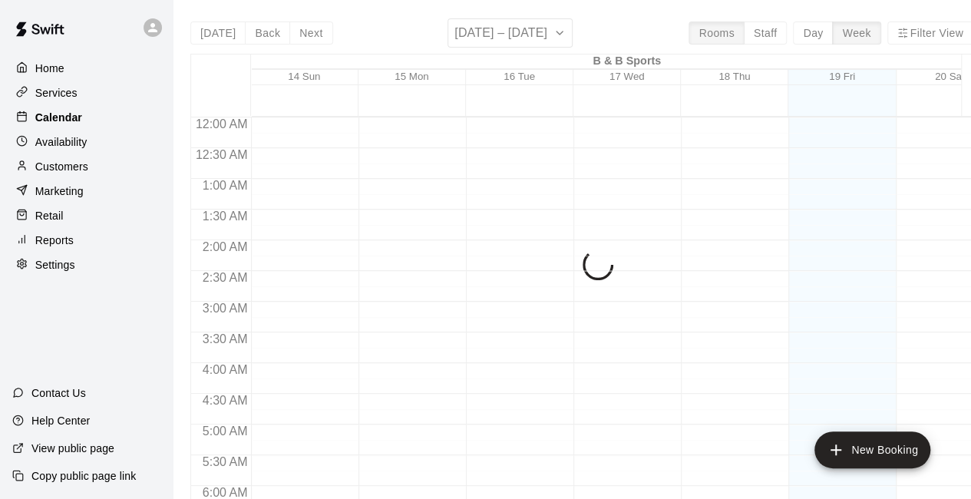
scroll to position [1001, 0]
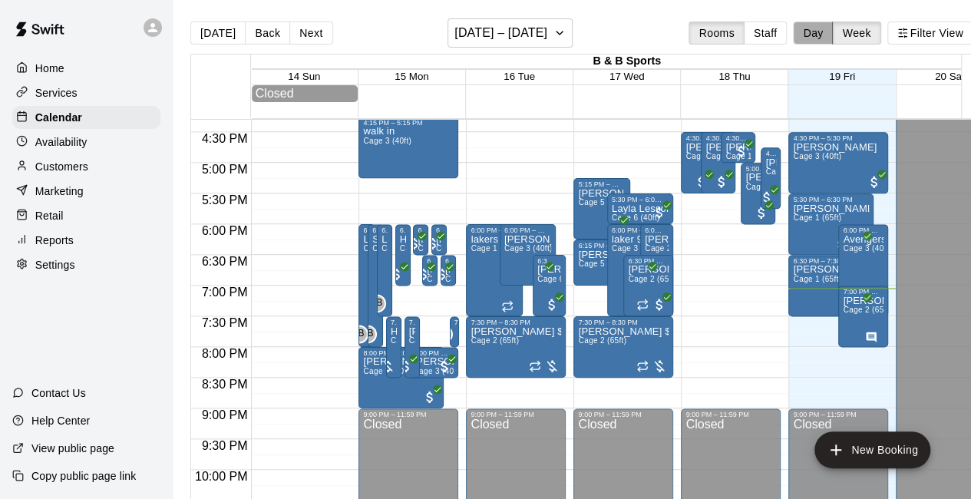
click at [817, 36] on button "Day" at bounding box center [813, 32] width 40 height 23
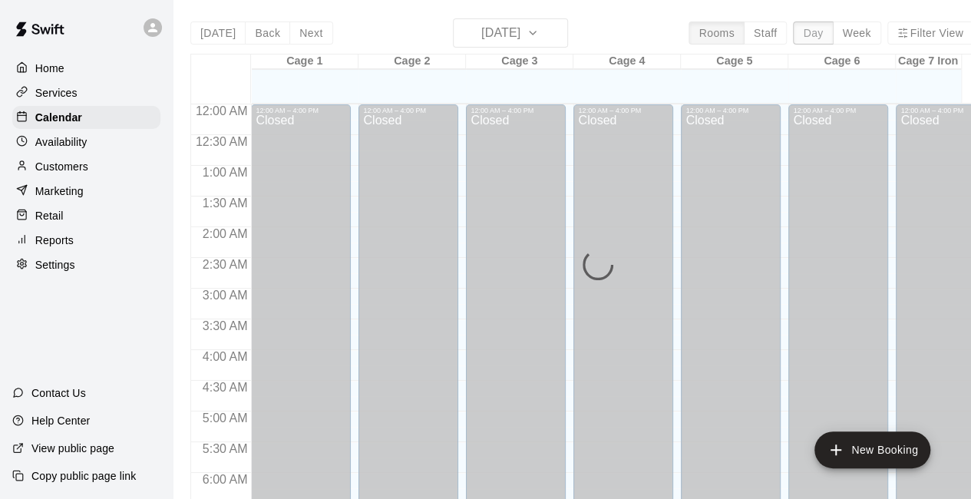
scroll to position [1064, 0]
